Goal: Transaction & Acquisition: Purchase product/service

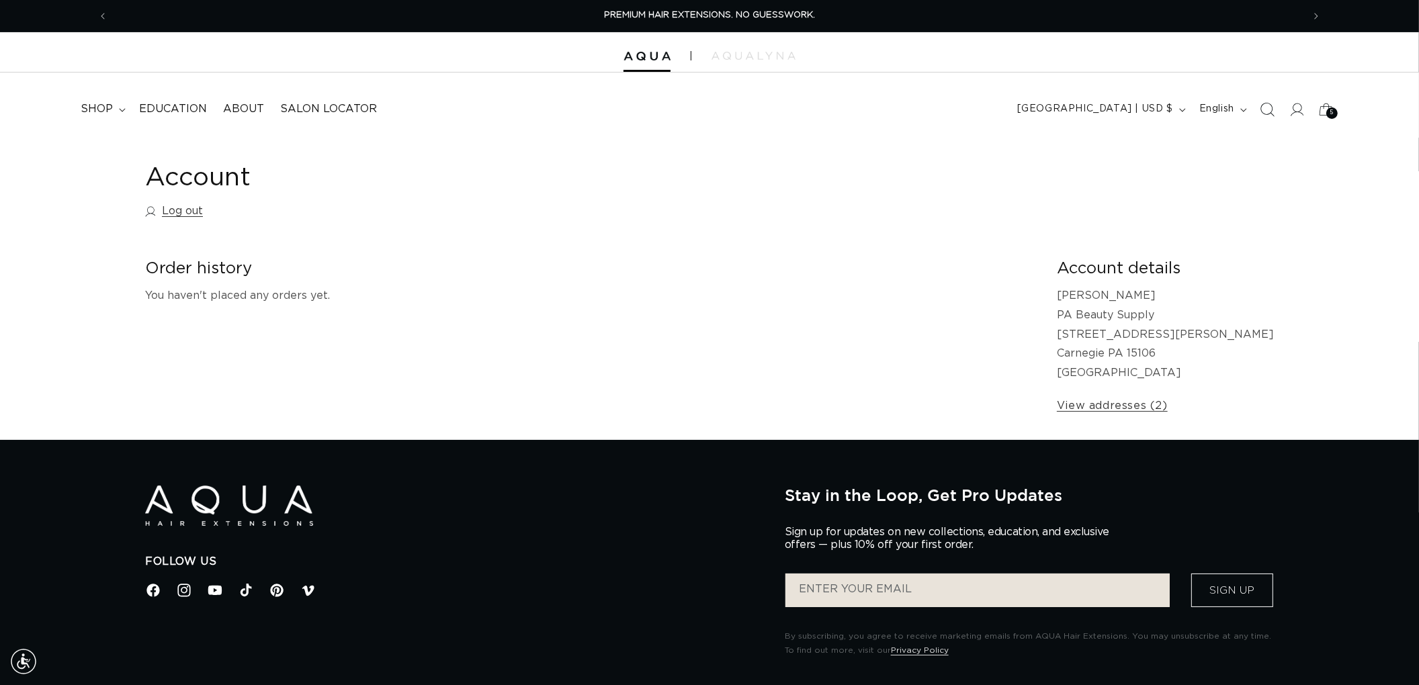
click at [1274, 106] on icon "Search" at bounding box center [1267, 109] width 14 height 14
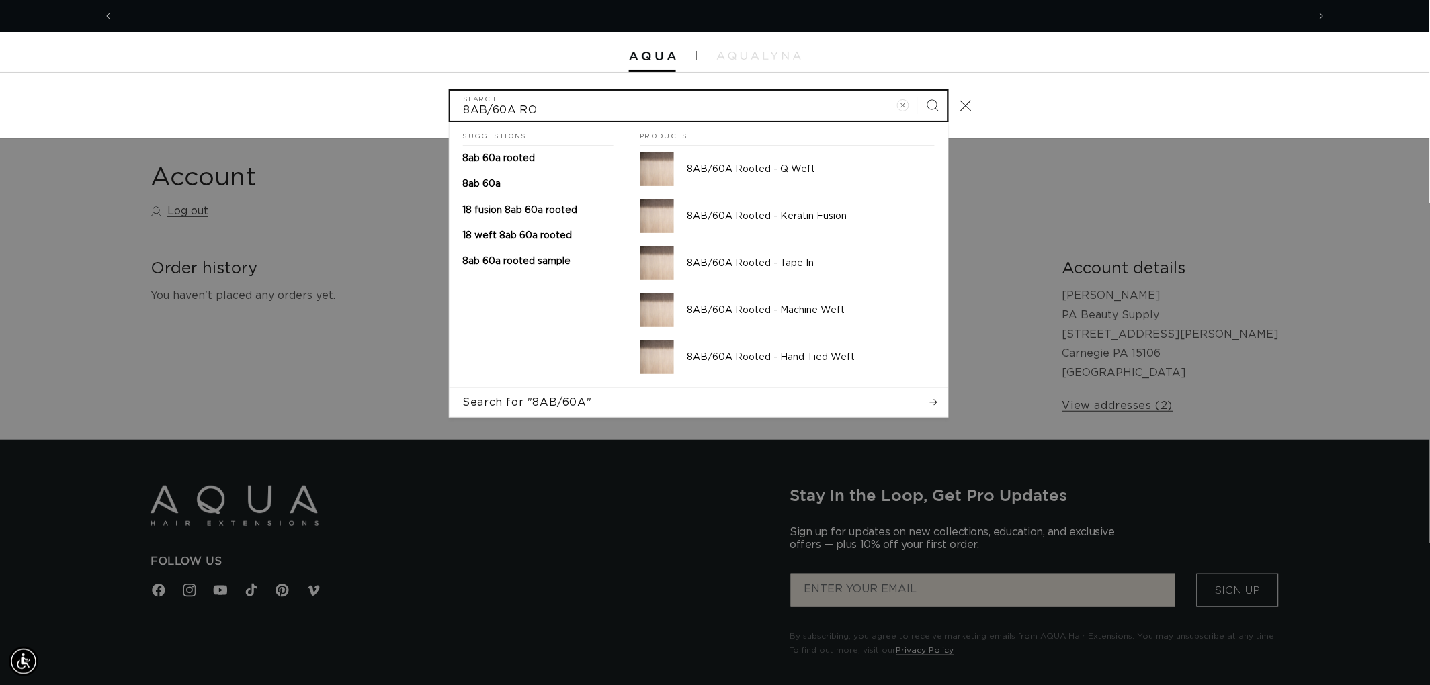
scroll to position [0, 2388]
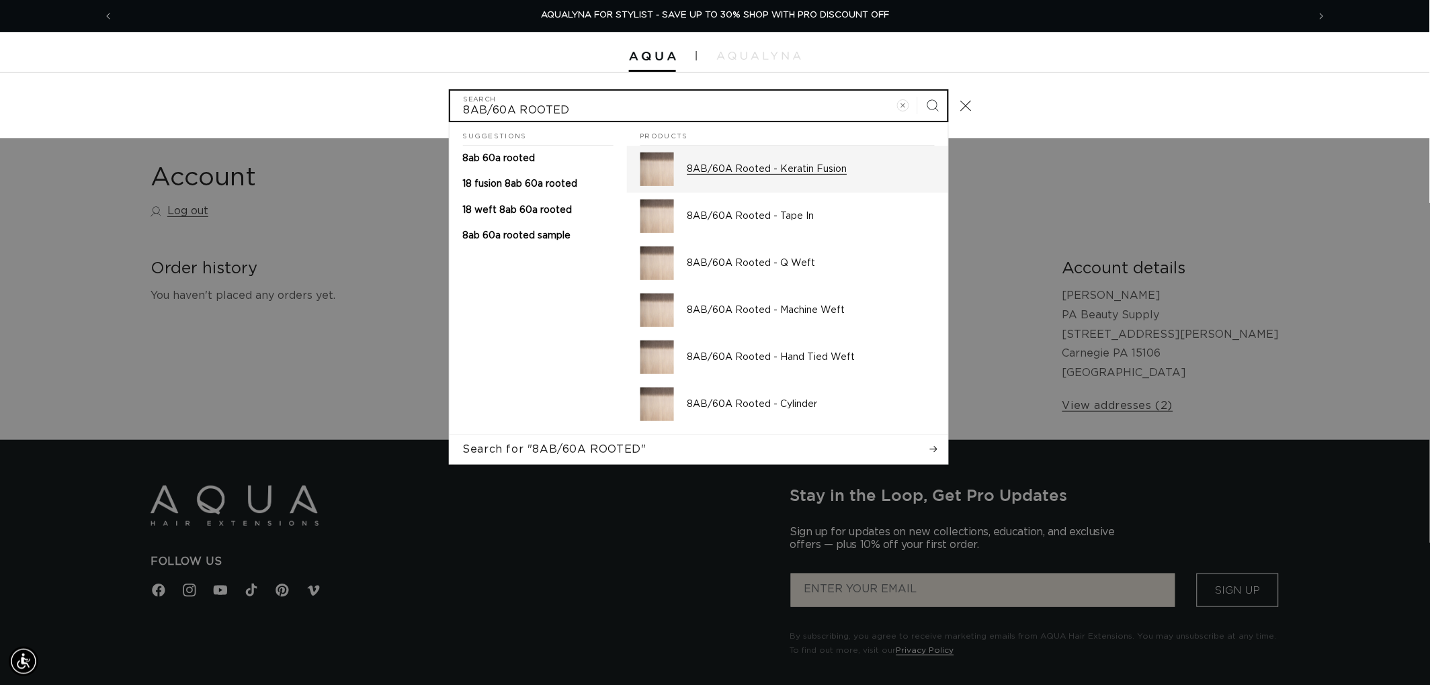
type input "8AB/60A ROOTED"
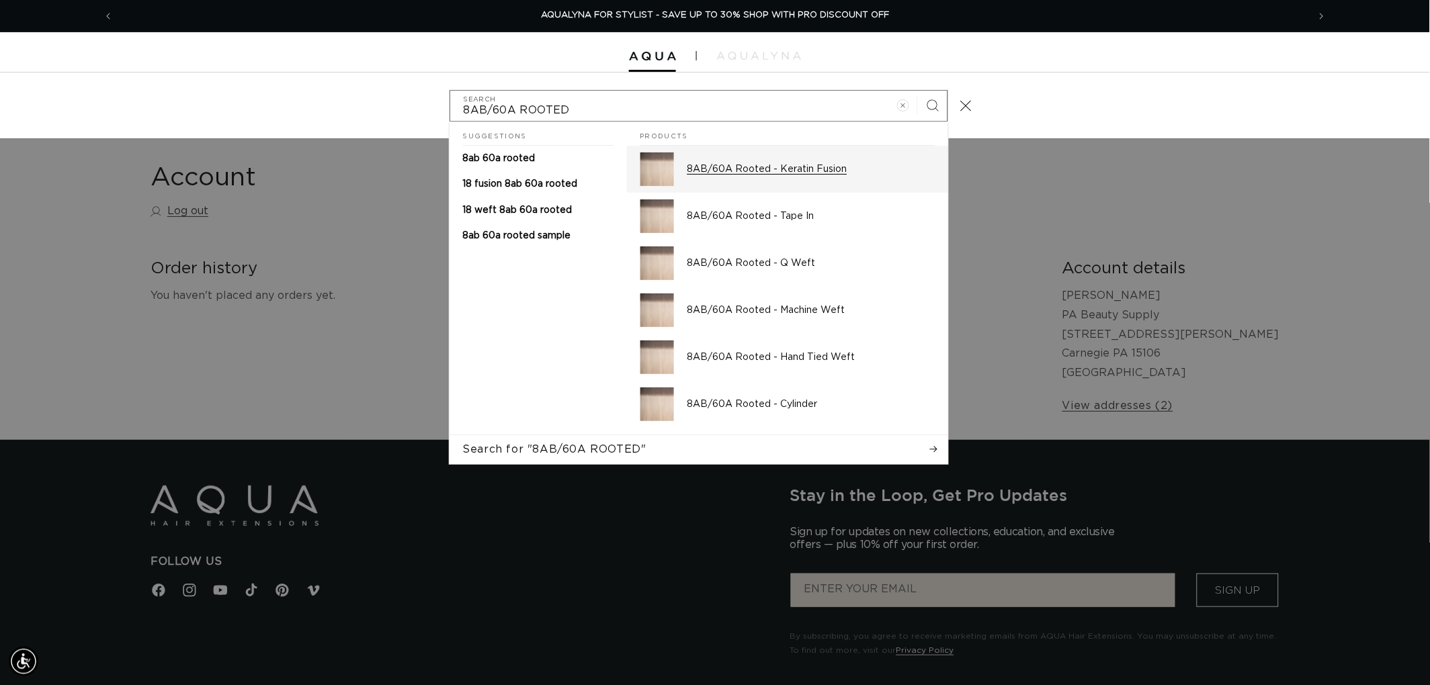
click at [807, 173] on p "8AB/60A Rooted - Keratin Fusion" at bounding box center [810, 169] width 247 height 12
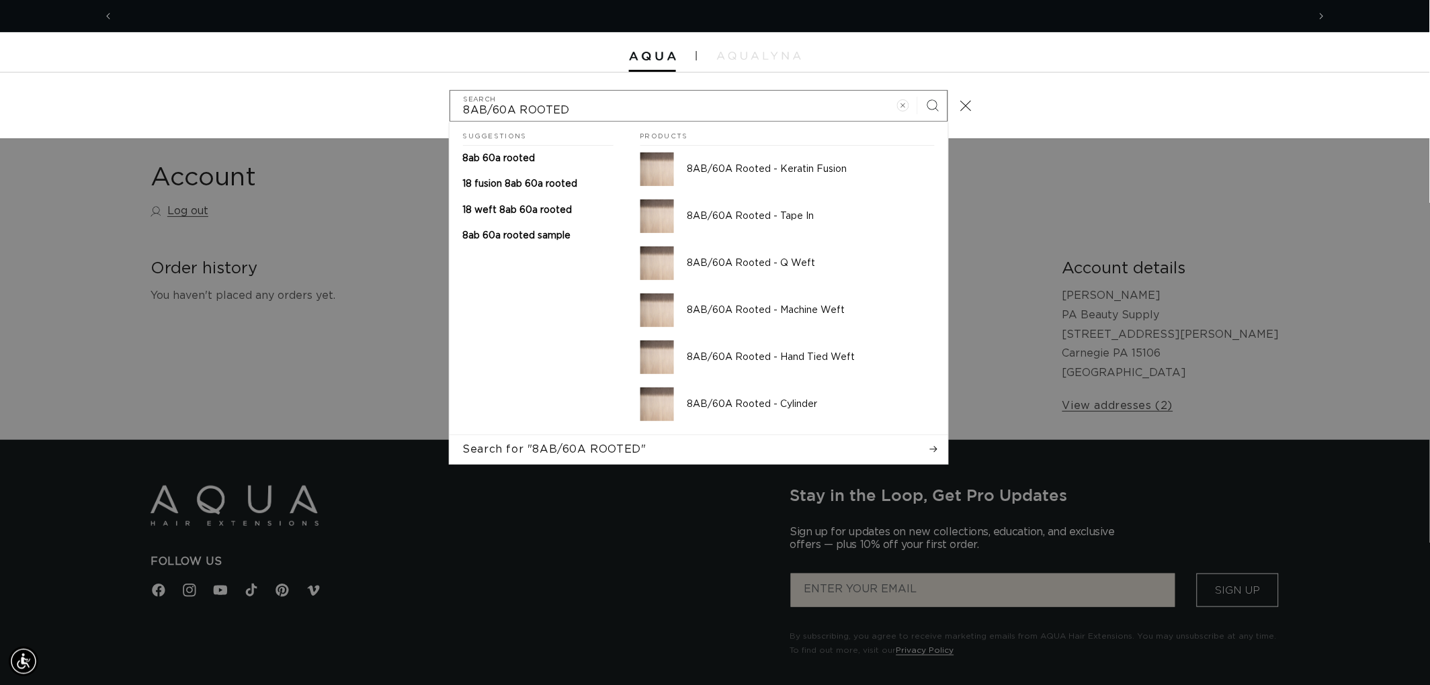
scroll to position [0, 0]
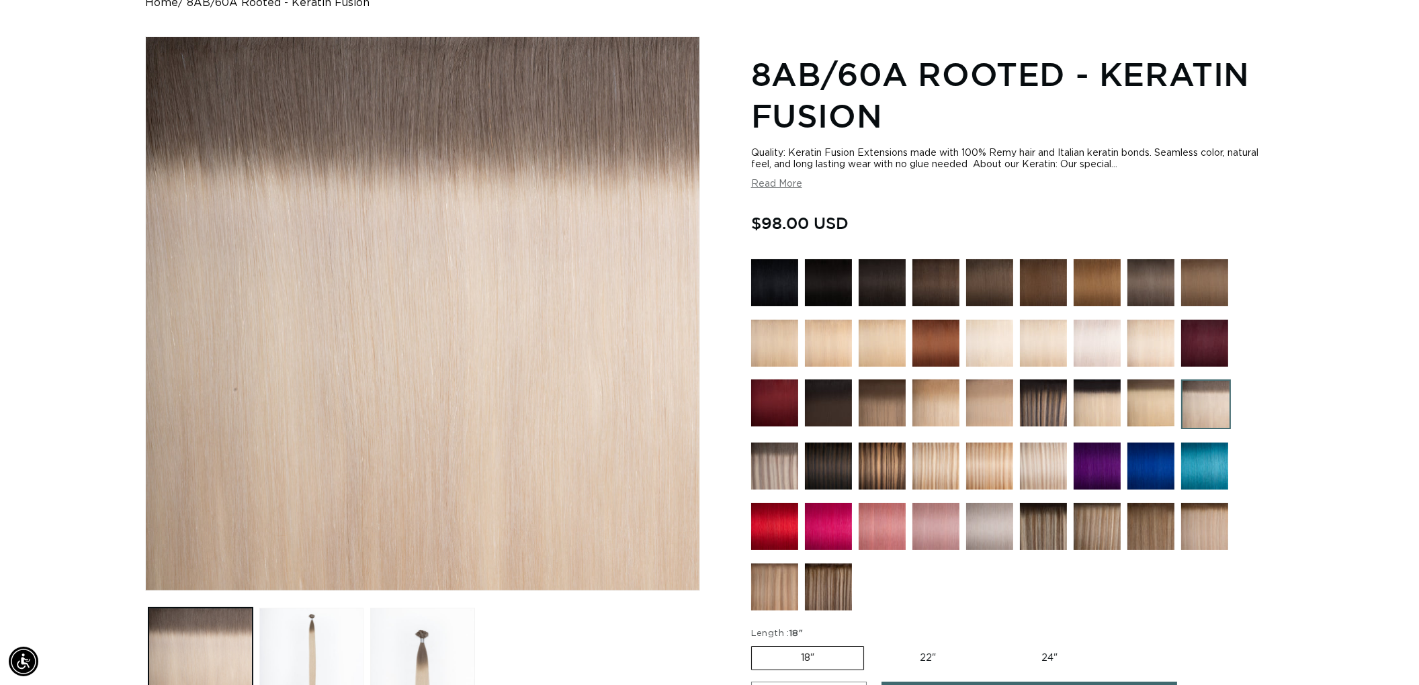
scroll to position [0, 1194]
